Goal: Task Accomplishment & Management: Manage account settings

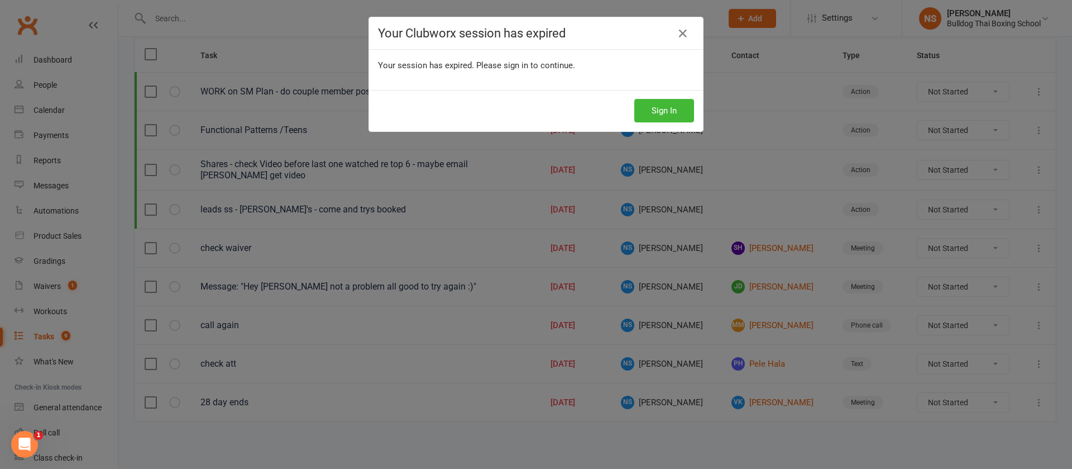
scroll to position [44, 0]
click at [657, 107] on button "Sign In" at bounding box center [664, 110] width 60 height 23
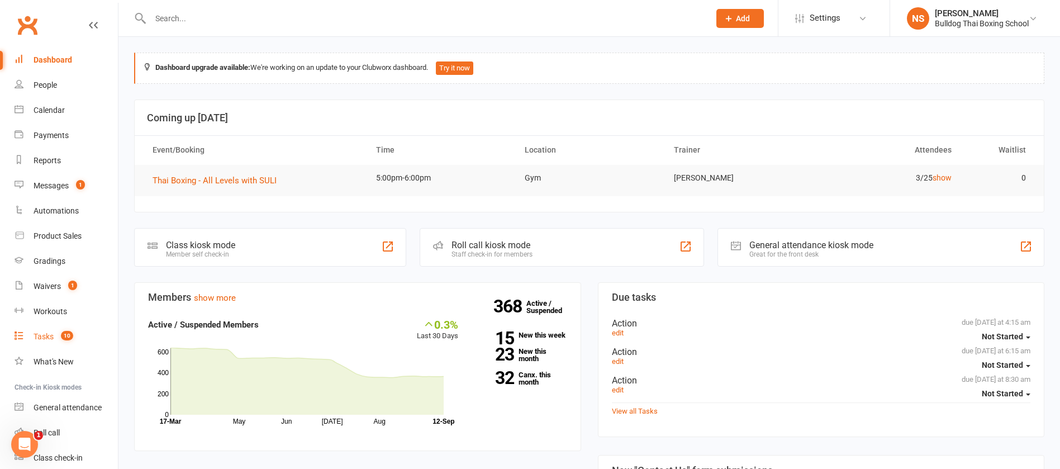
click at [32, 335] on link "Tasks 10" at bounding box center [66, 336] width 103 height 25
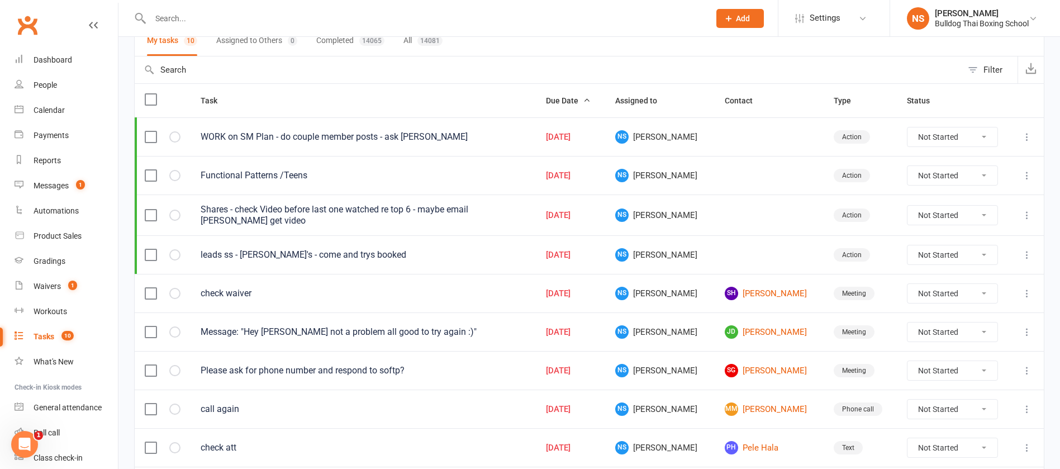
scroll to position [176, 0]
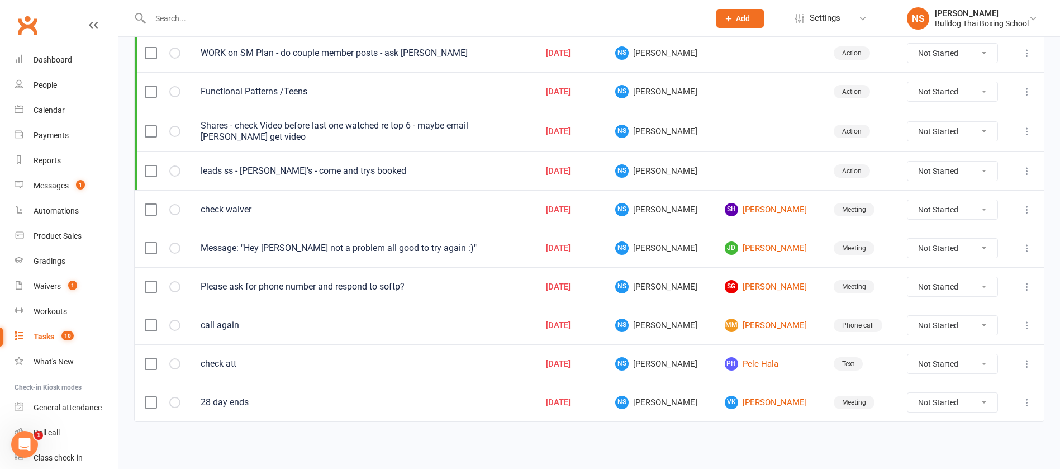
click at [1023, 288] on icon at bounding box center [1026, 286] width 11 height 11
click at [947, 326] on link "Edit" at bounding box center [964, 330] width 111 height 22
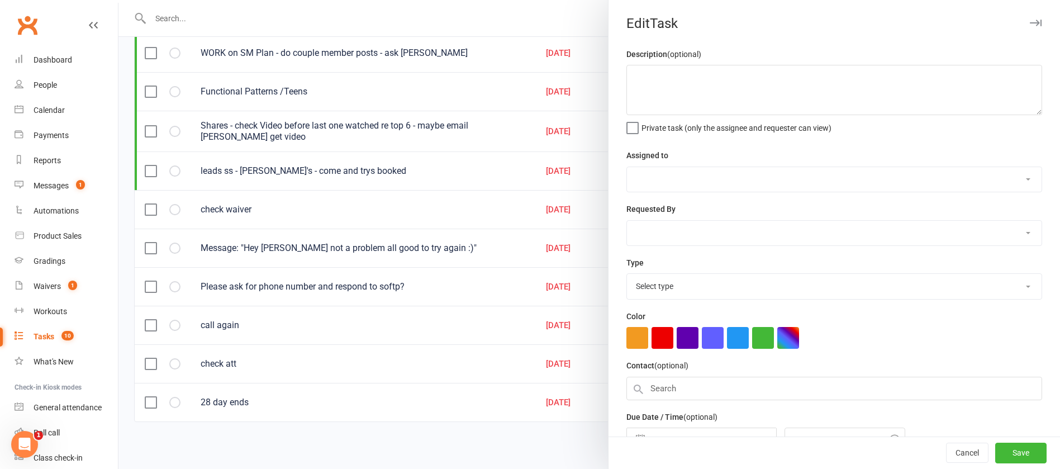
type textarea "Please ask for phone number and respond to softp?"
select select "12940"
select select "45795"
type input "[DATE]"
type input "2:15pm"
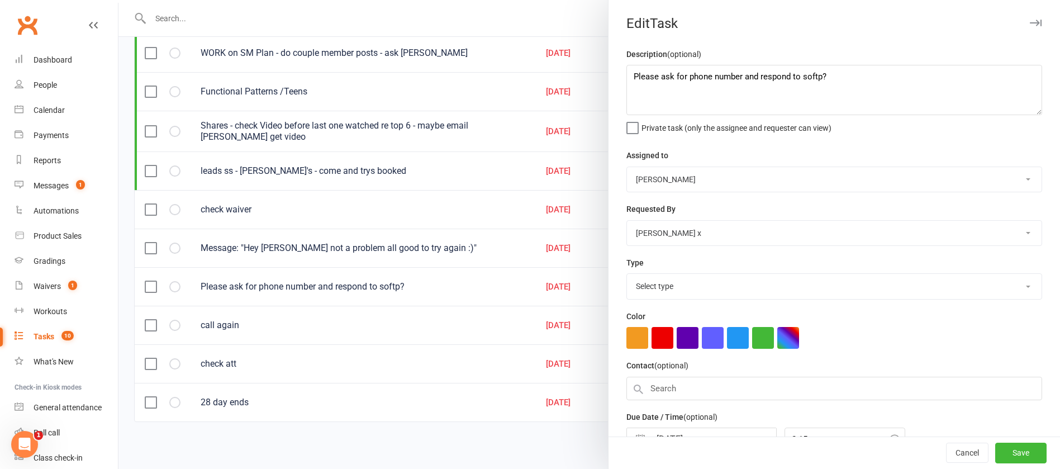
select select "12049"
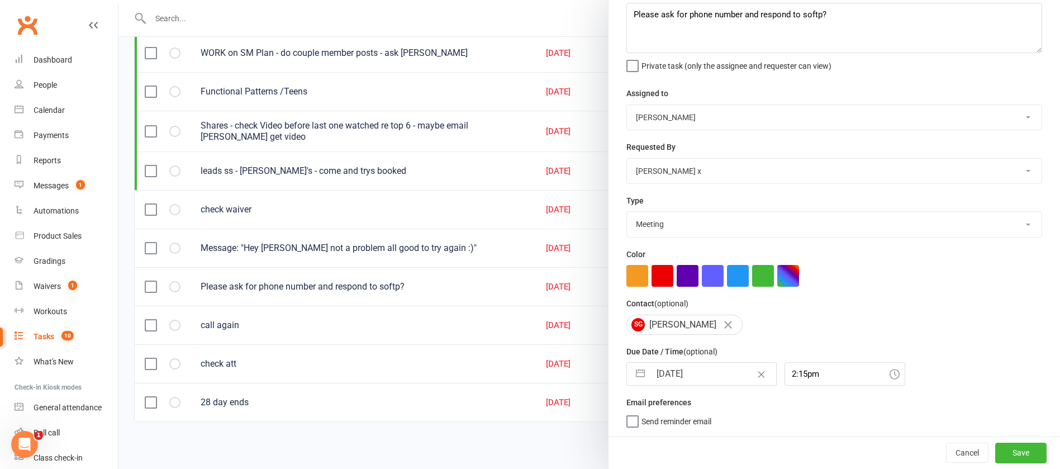
click at [709, 370] on input "[DATE]" at bounding box center [713, 373] width 126 height 22
select select "7"
select select "2025"
select select "8"
select select "2025"
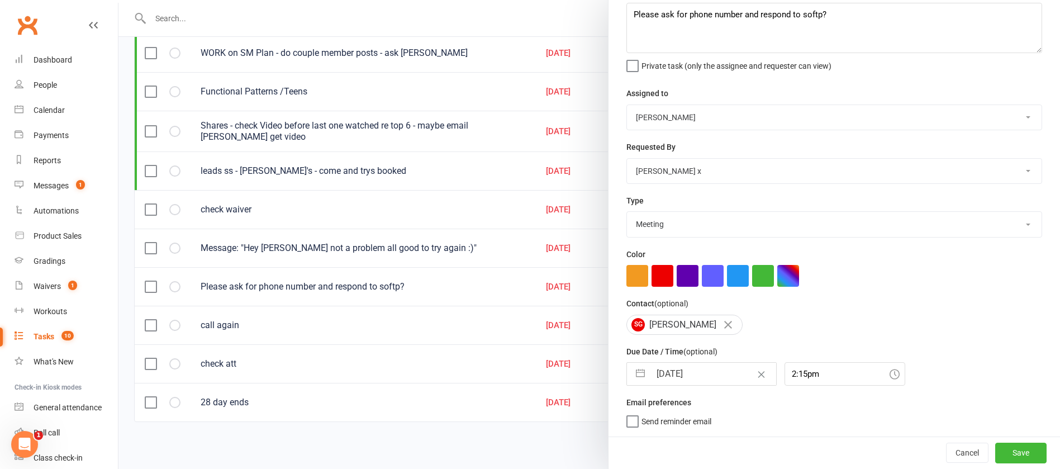
select select "9"
select select "2025"
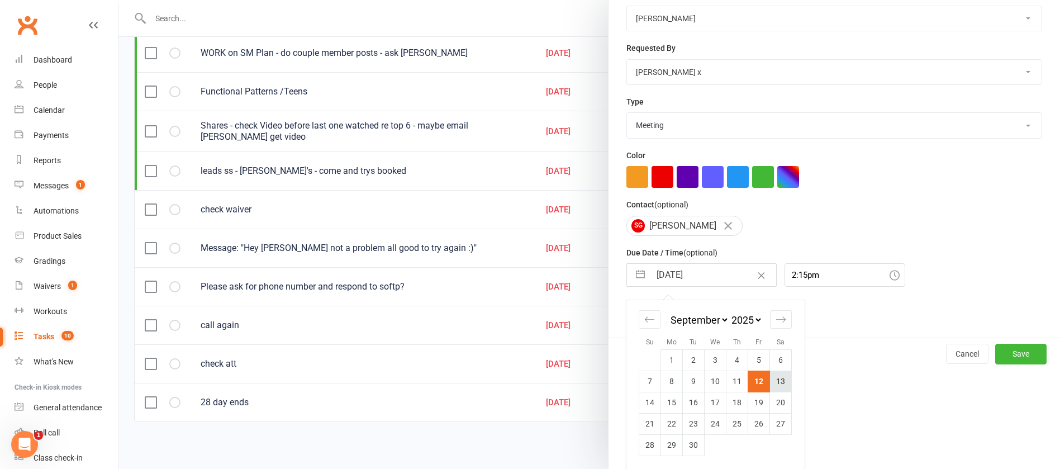
click at [776, 380] on td "13" at bounding box center [781, 380] width 22 height 21
type input "[DATE]"
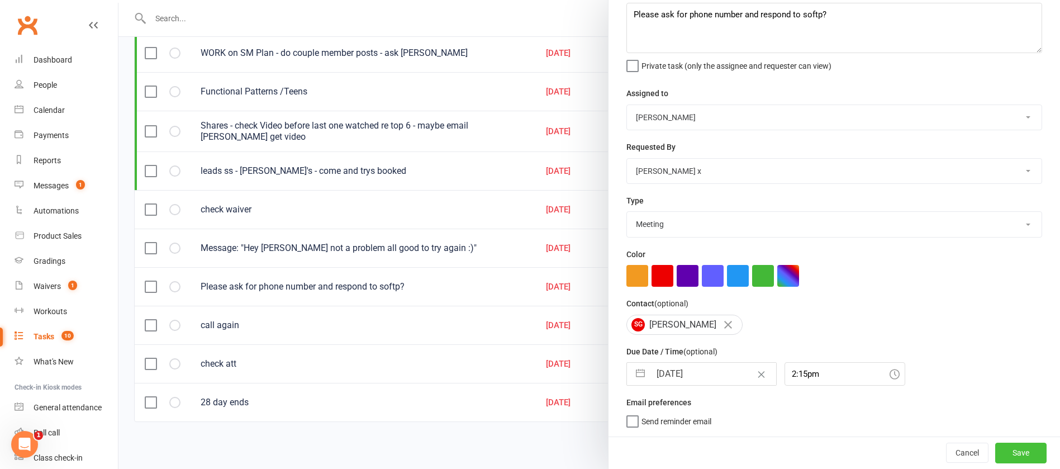
click at [995, 448] on button "Save" at bounding box center [1020, 452] width 51 height 20
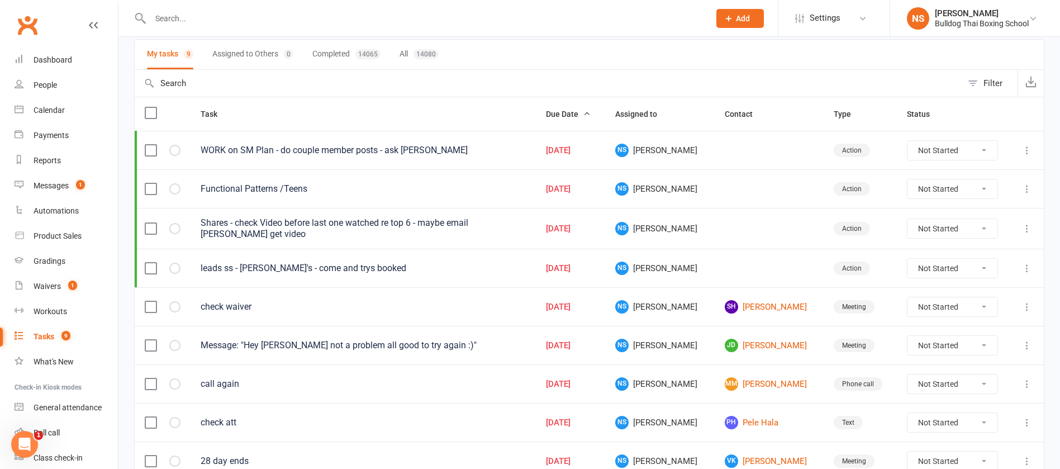
scroll to position [54, 0]
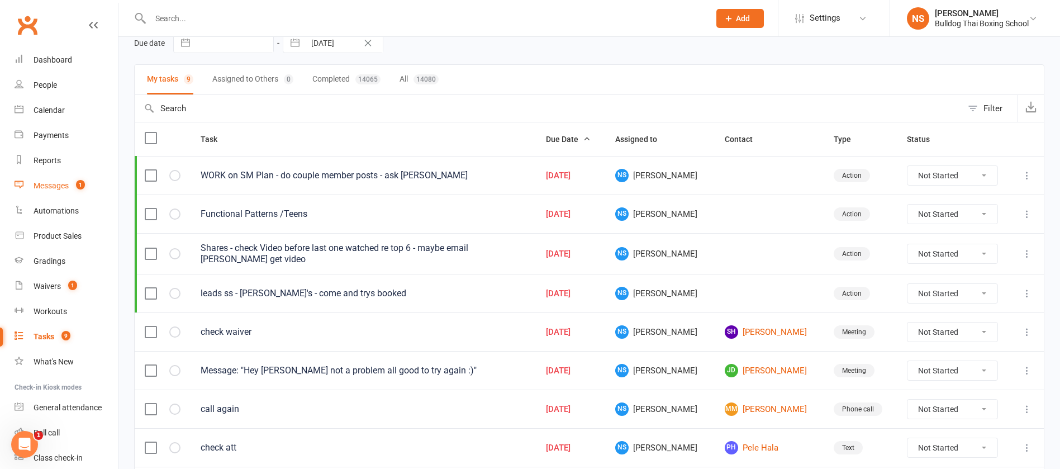
click at [58, 187] on div "Messages" at bounding box center [51, 185] width 35 height 9
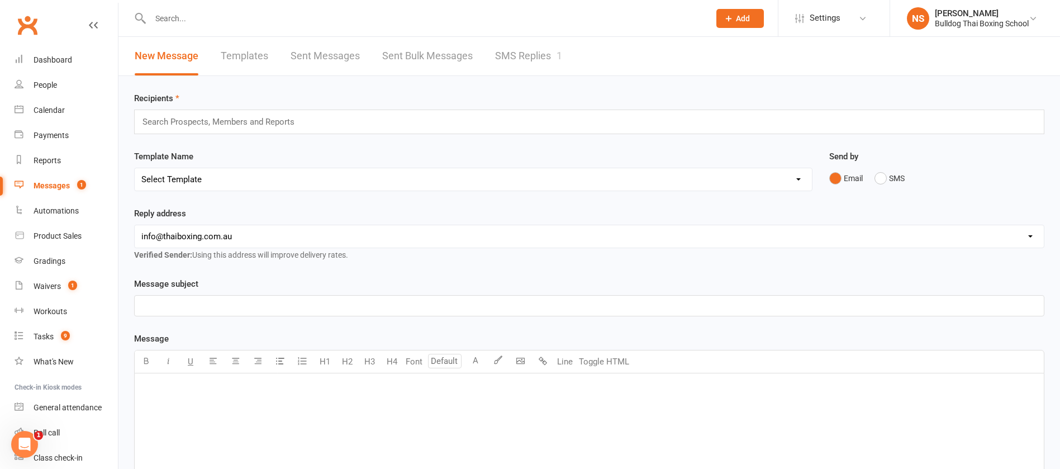
click at [523, 54] on link "SMS Replies 1" at bounding box center [528, 56] width 67 height 39
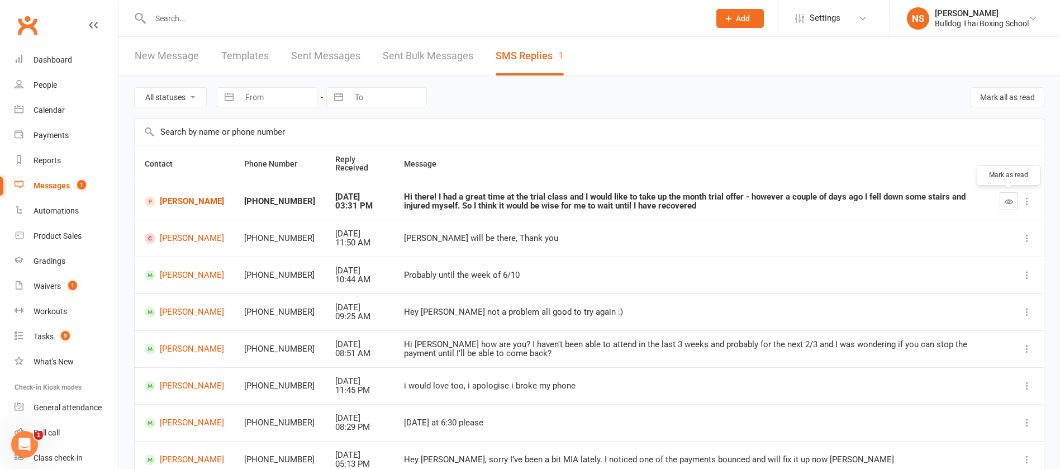
click at [1005, 199] on icon "button" at bounding box center [1008, 201] width 8 height 8
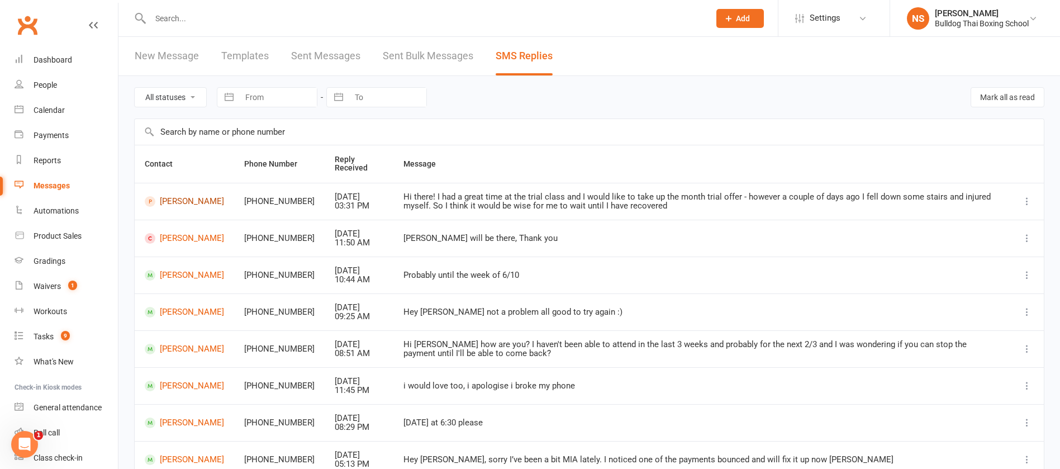
click at [198, 199] on link "[PERSON_NAME]" at bounding box center [184, 201] width 79 height 11
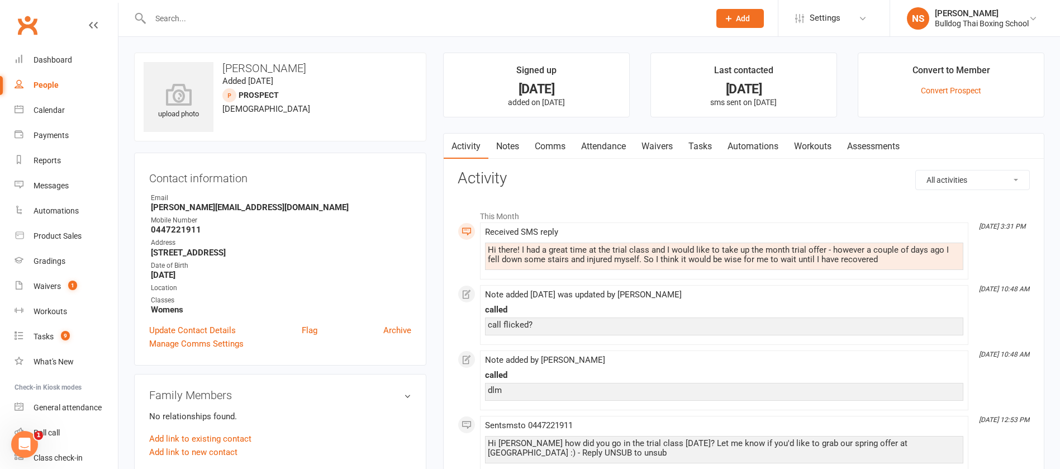
click at [554, 145] on link "Comms" at bounding box center [550, 146] width 46 height 26
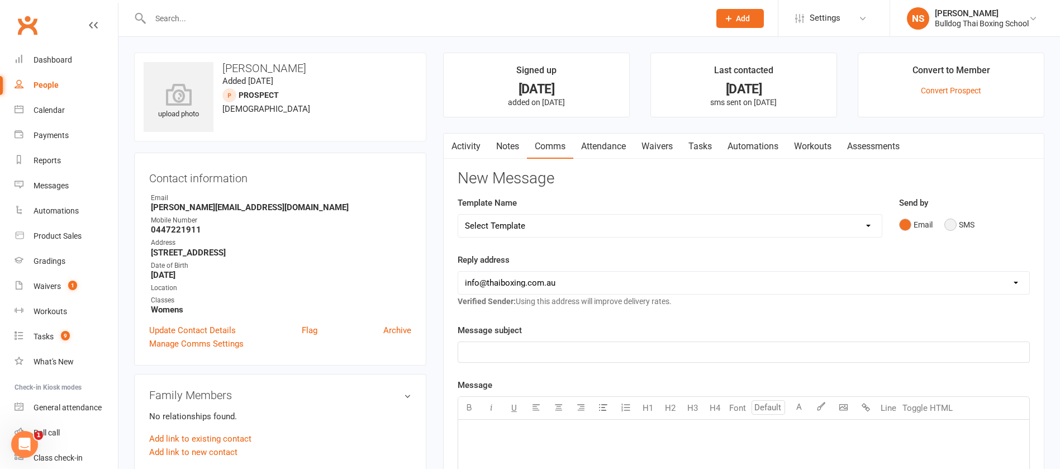
drag, startPoint x: 951, startPoint y: 222, endPoint x: 930, endPoint y: 223, distance: 20.7
click at [951, 221] on button "SMS" at bounding box center [959, 224] width 30 height 21
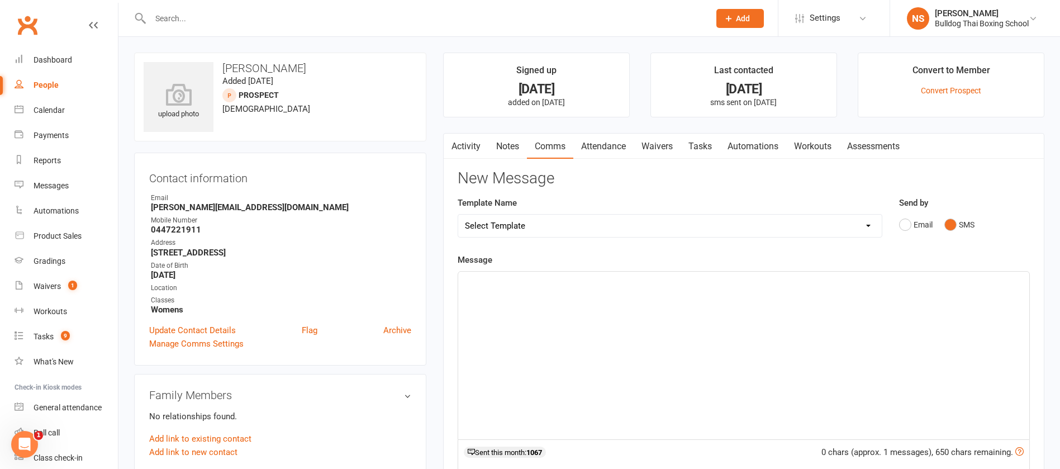
click at [518, 281] on p "﻿" at bounding box center [743, 281] width 557 height 13
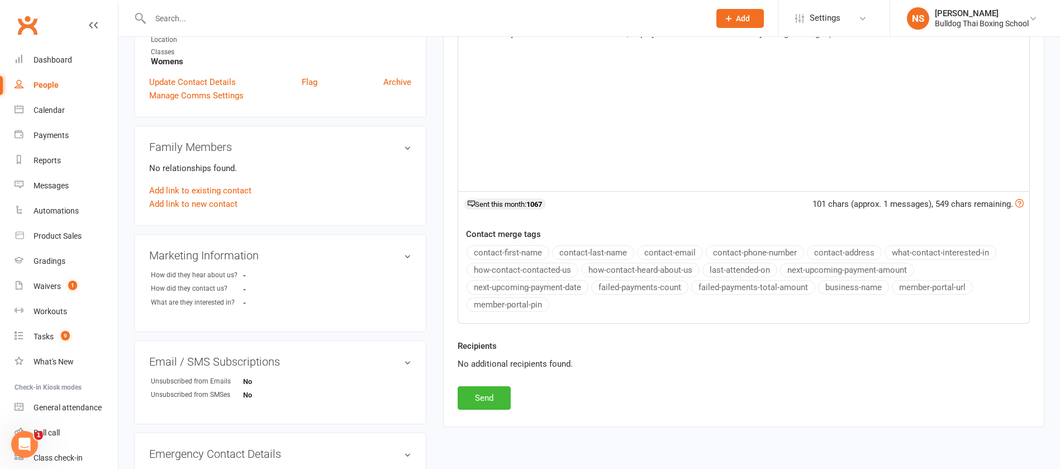
scroll to position [251, 0]
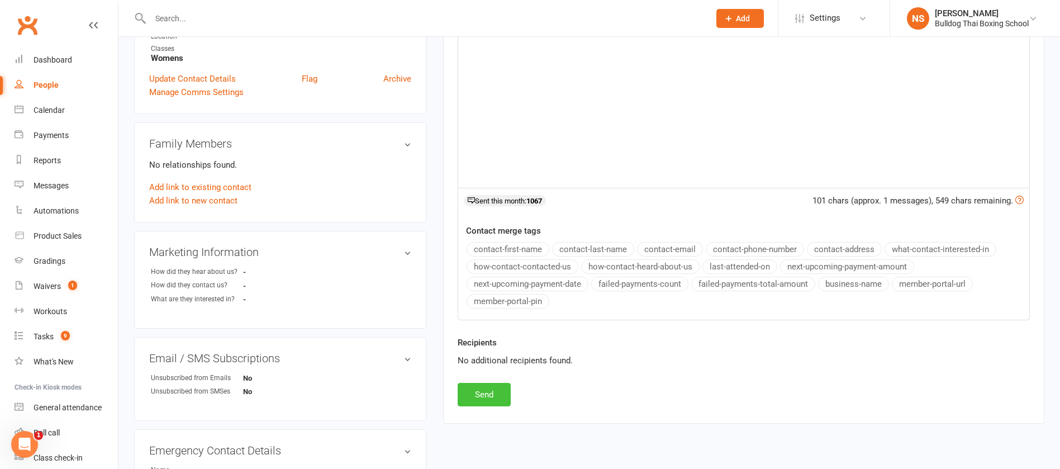
click at [499, 386] on button "Send" at bounding box center [483, 394] width 53 height 23
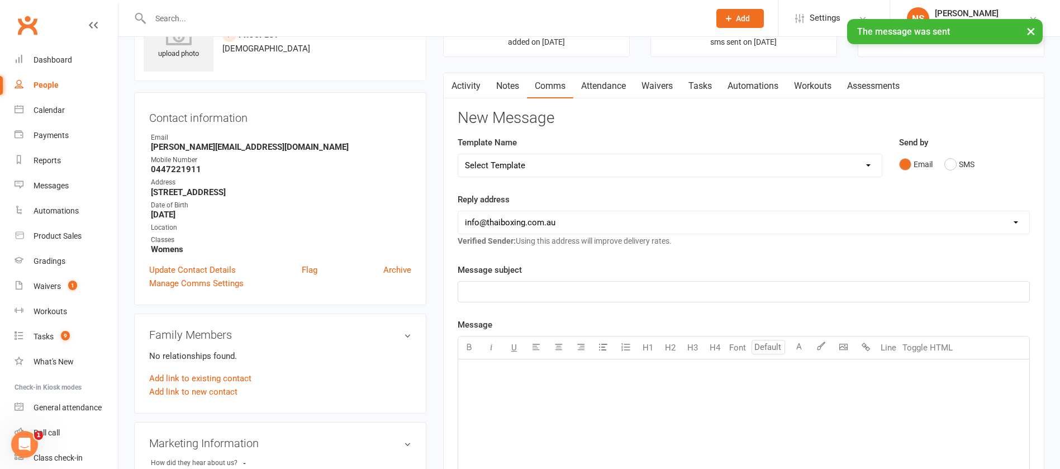
scroll to position [0, 0]
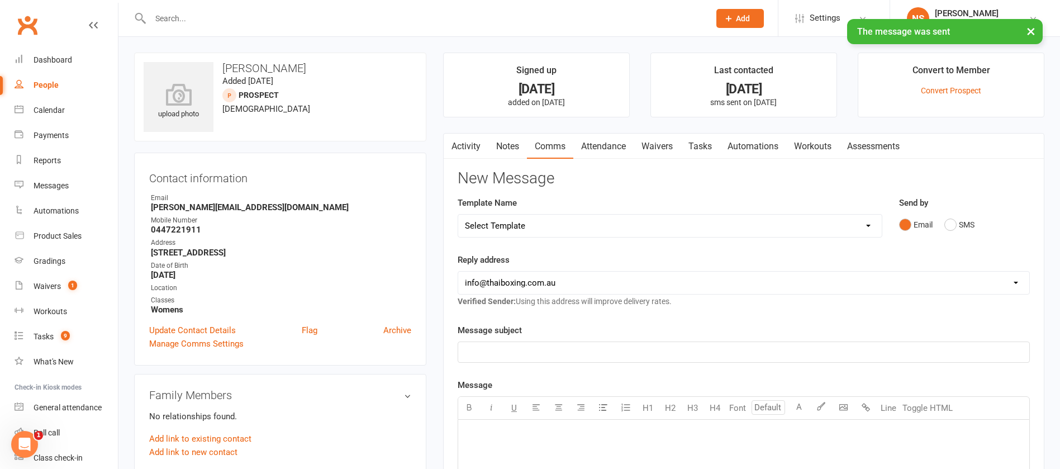
click at [698, 142] on link "Tasks" at bounding box center [699, 146] width 39 height 26
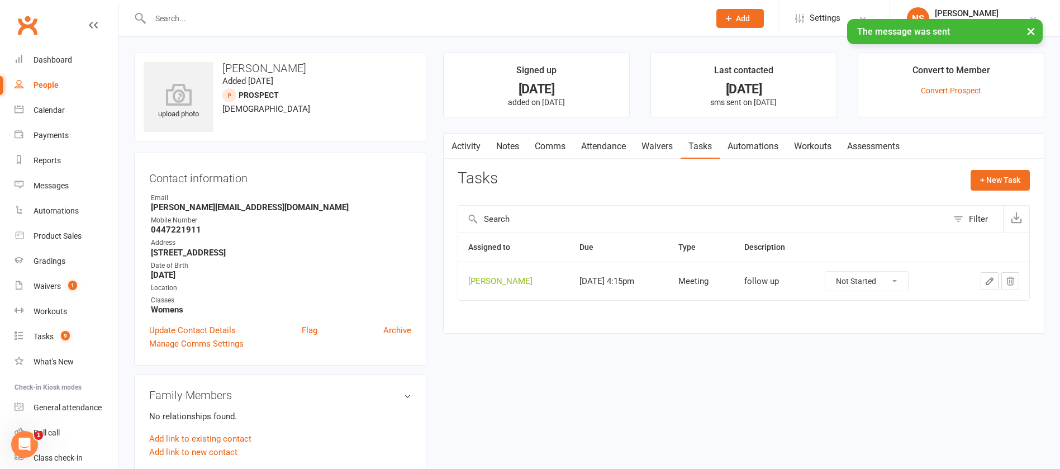
click at [987, 278] on icon "button" at bounding box center [989, 281] width 10 height 10
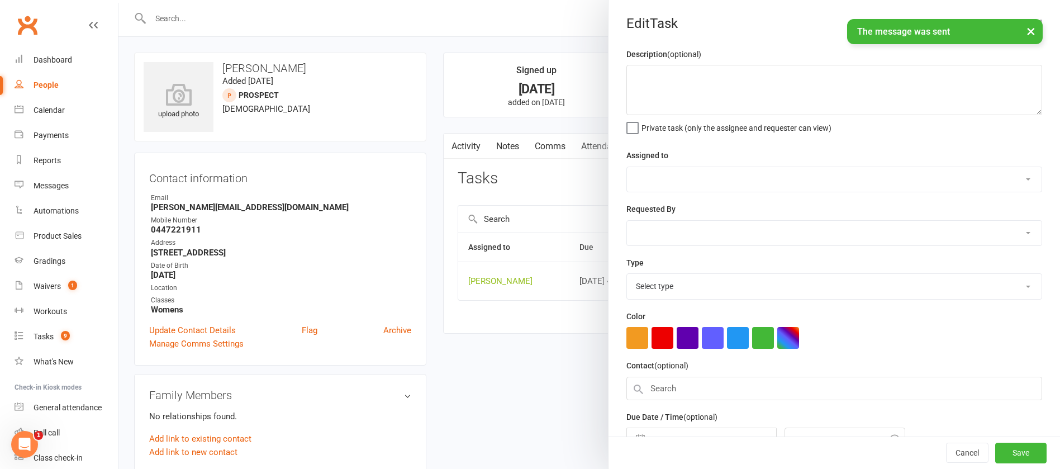
type textarea "follow up"
select select "12940"
type input "[DATE]"
type input "4:15pm"
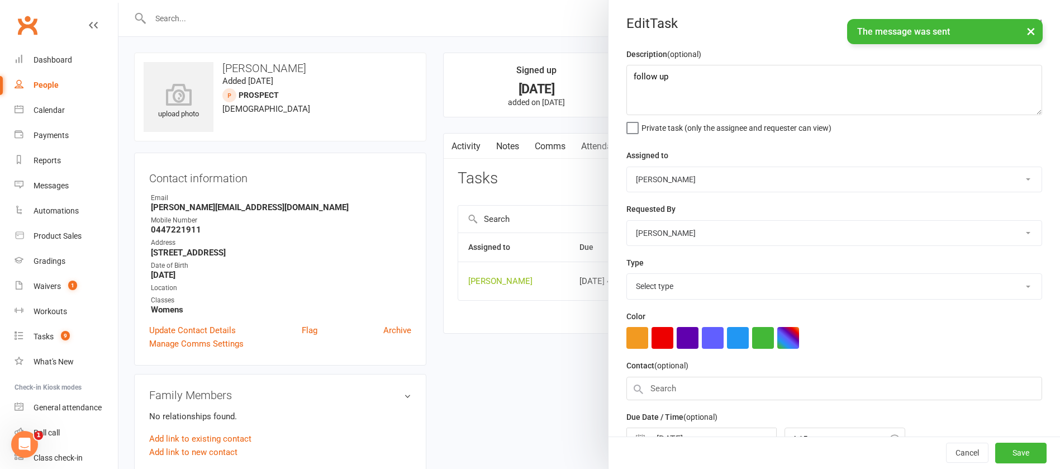
select select "12049"
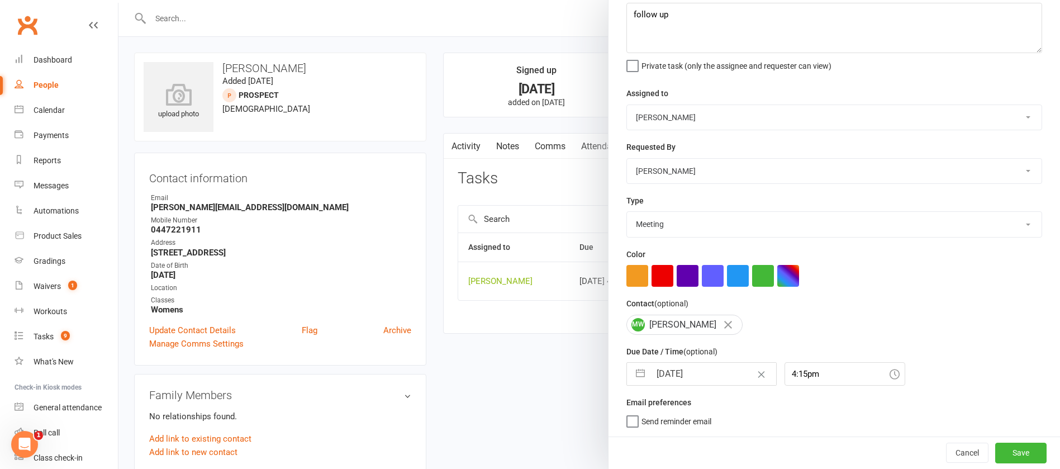
click at [662, 364] on input "[DATE]" at bounding box center [713, 373] width 126 height 22
select select "7"
select select "2025"
select select "8"
select select "2025"
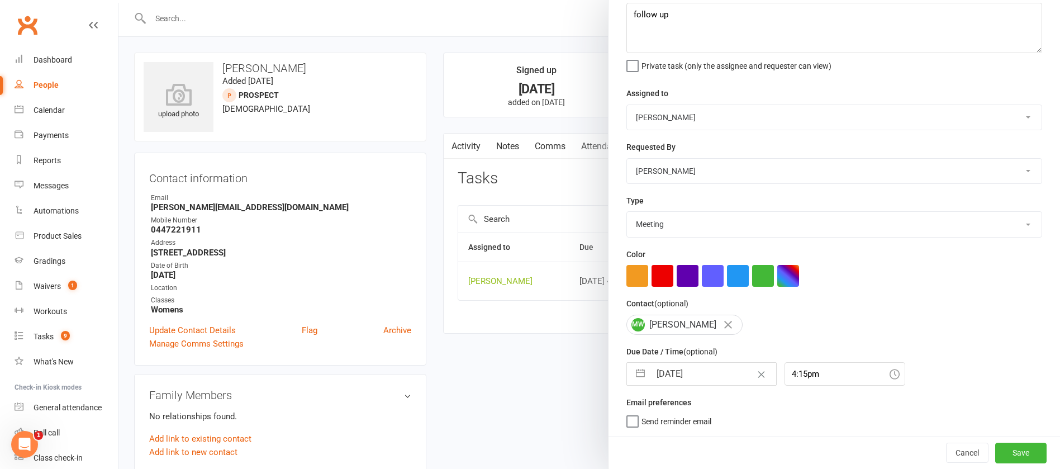
select select "9"
select select "2025"
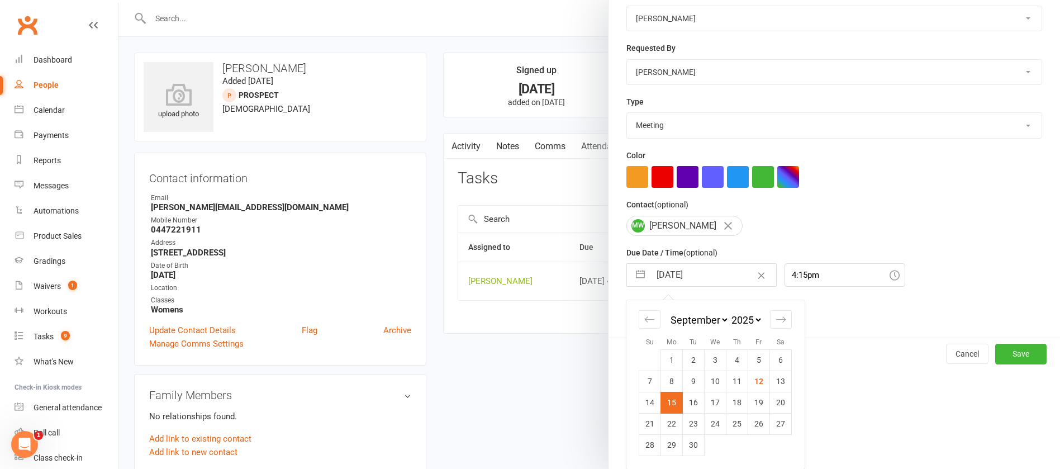
click at [673, 444] on td "29" at bounding box center [672, 444] width 22 height 21
type input "[DATE]"
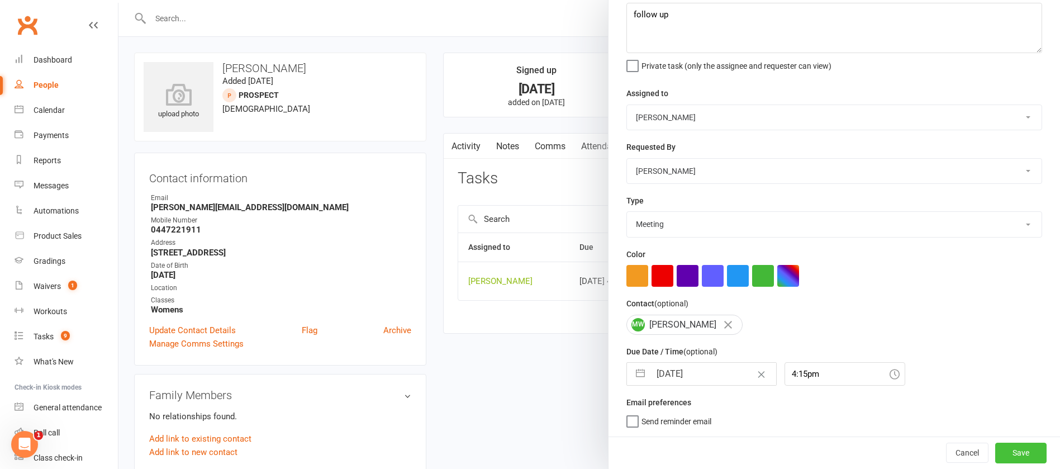
click at [995, 445] on button "Save" at bounding box center [1020, 452] width 51 height 20
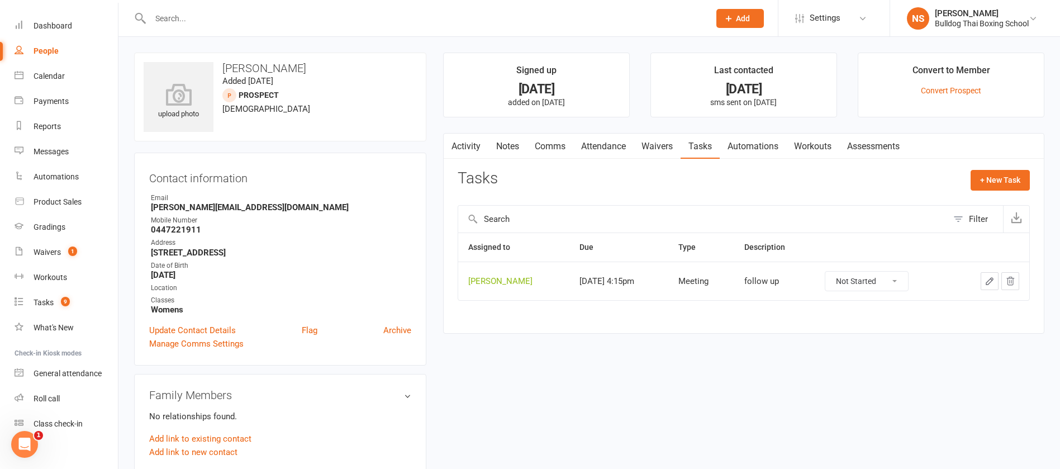
scroll to position [0, 0]
